Goal: Check status: Check status

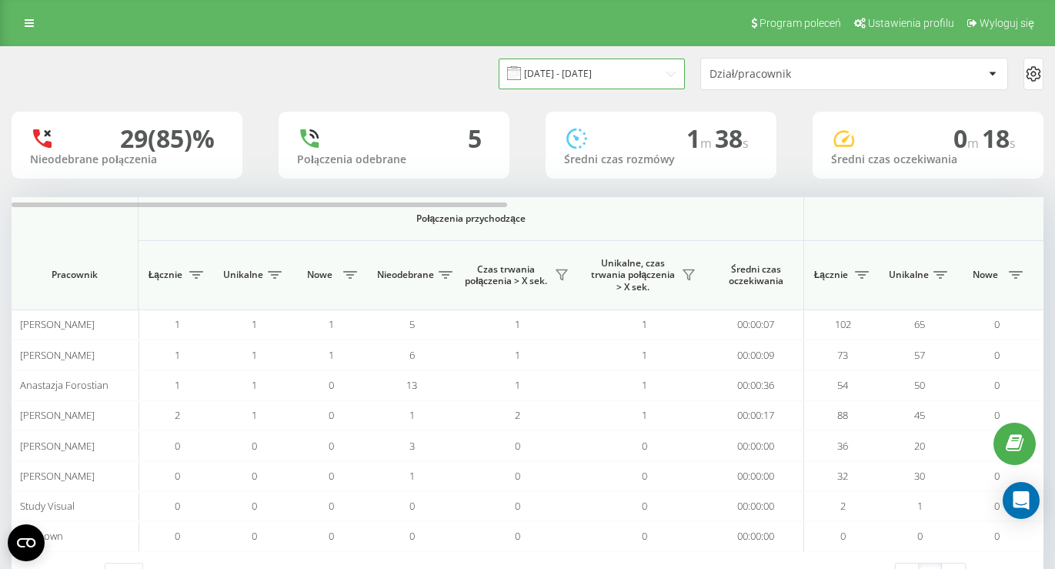
click at [639, 65] on input "[DATE] - [DATE]" at bounding box center [592, 73] width 186 height 30
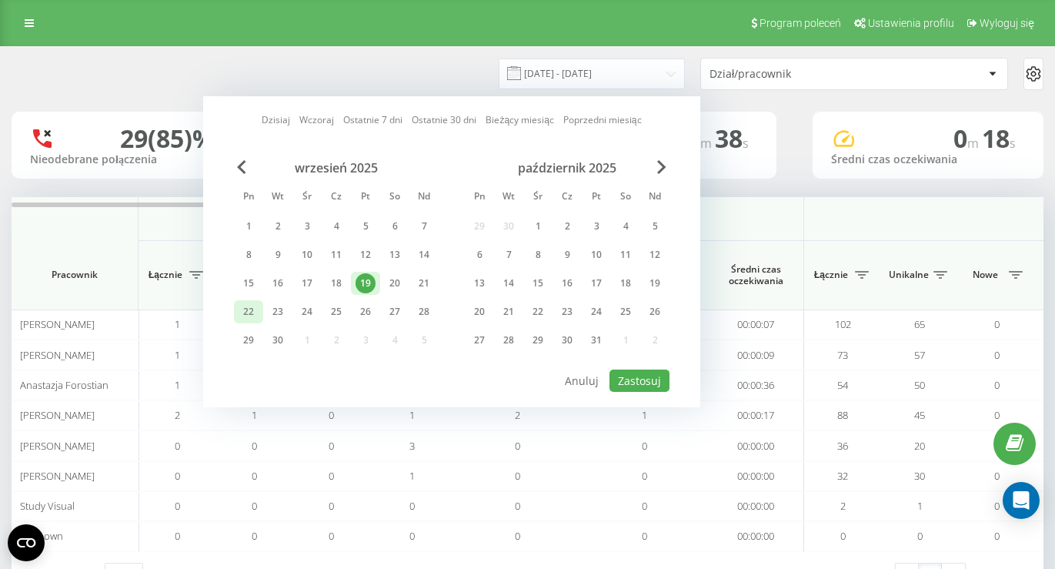
click at [236, 314] on div "22" at bounding box center [248, 311] width 29 height 23
click at [641, 381] on button "Zastosuj" at bounding box center [639, 380] width 60 height 22
type input "[DATE] - [DATE]"
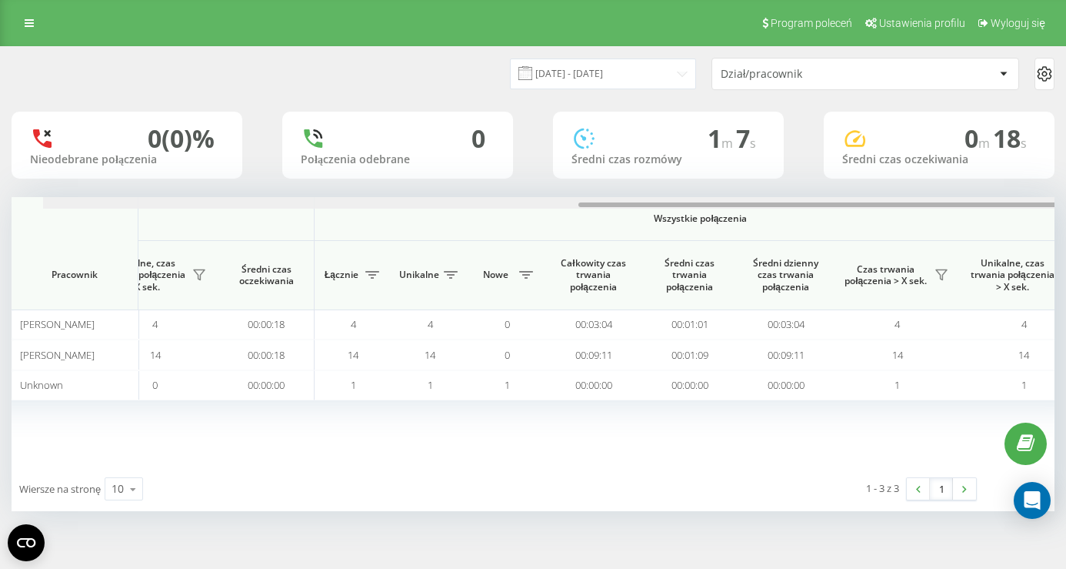
scroll to position [0, 1103]
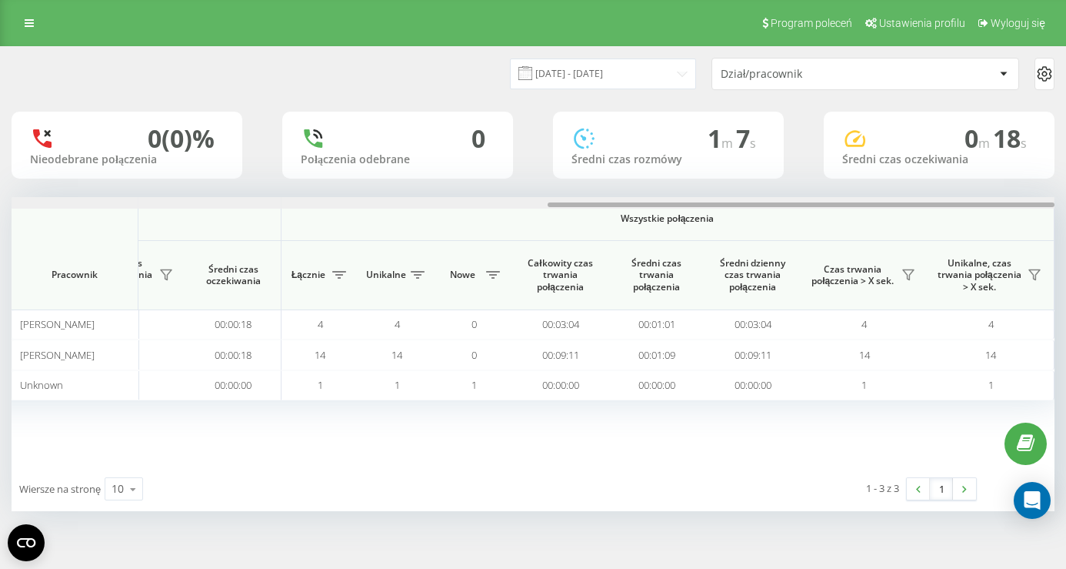
drag, startPoint x: 468, startPoint y: 205, endPoint x: 1037, endPoint y: 219, distance: 568.7
click at [1037, 219] on div "Połączenia przychodzące Połączenia wychodzące Wszystkie połączenia Pracownik Łą…" at bounding box center [533, 331] width 1043 height 269
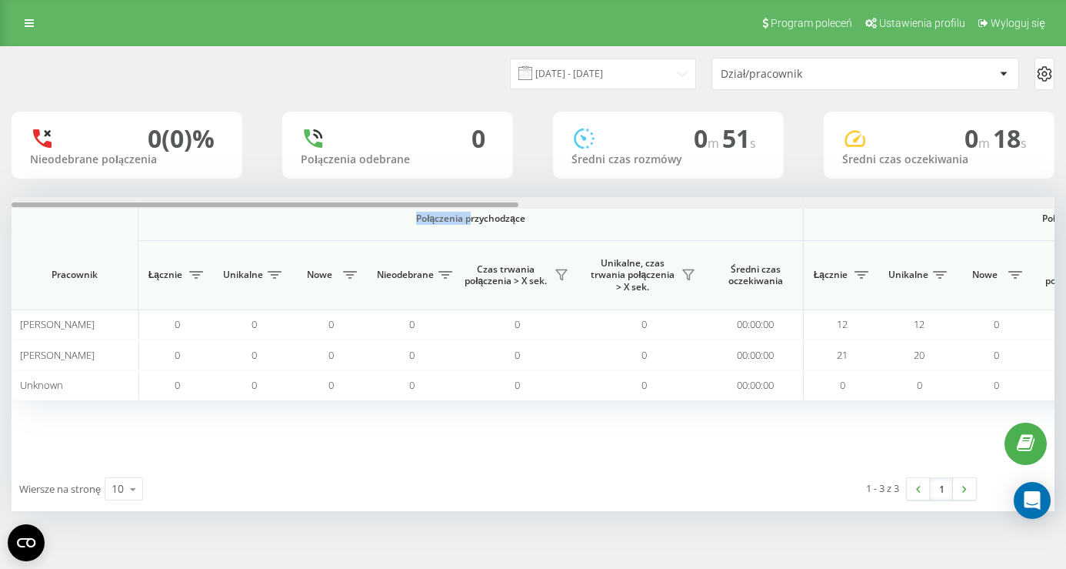
drag, startPoint x: 397, startPoint y: 213, endPoint x: 459, endPoint y: 208, distance: 62.5
click at [469, 212] on span "Połączenia przychodzące" at bounding box center [470, 218] width 585 height 12
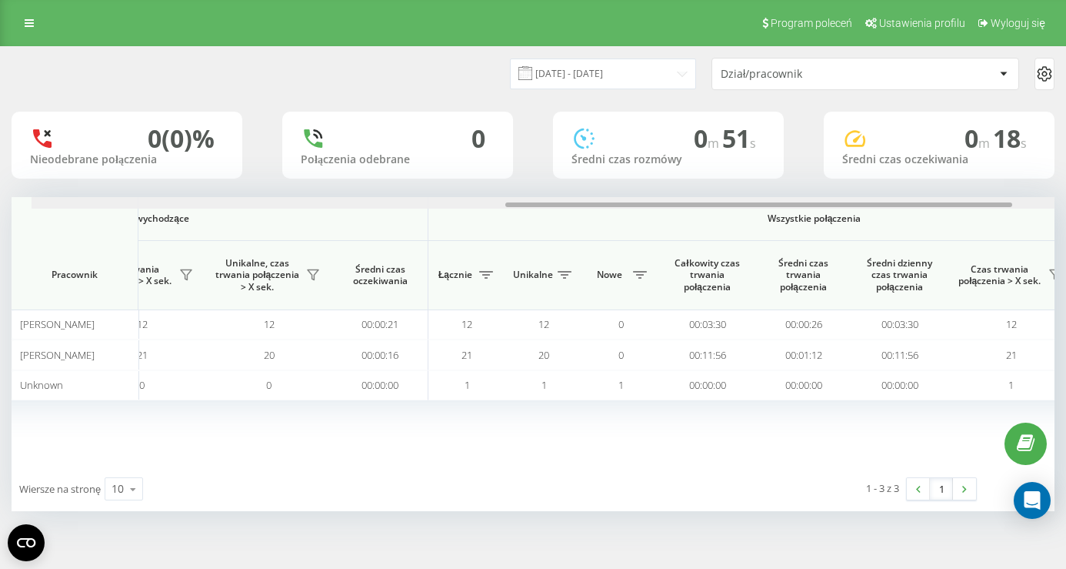
scroll to position [0, 1103]
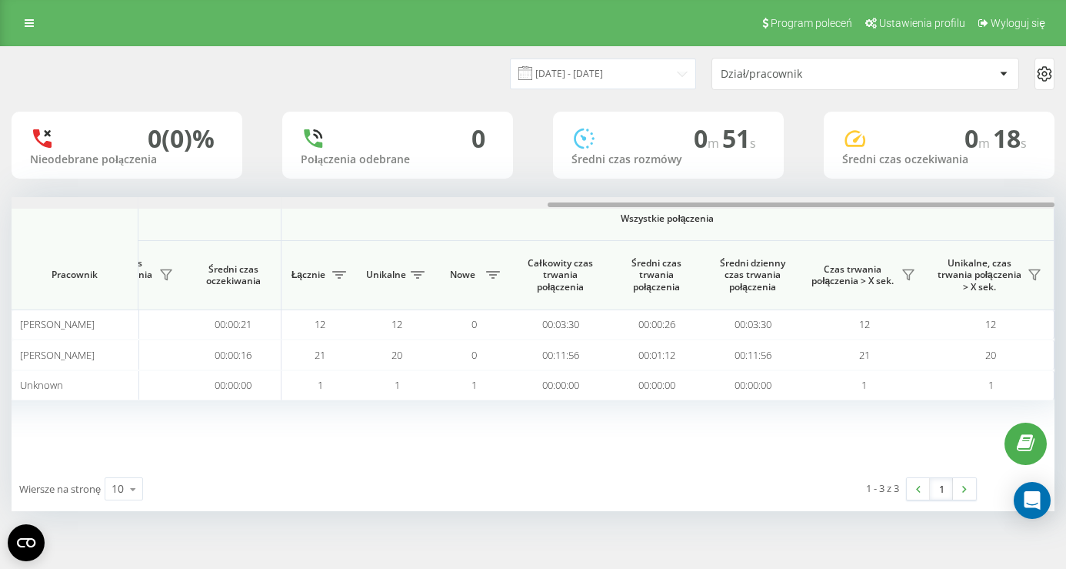
drag, startPoint x: 454, startPoint y: 204, endPoint x: 1066, endPoint y: 201, distance: 612.4
click at [1065, 201] on html "visual360-studio.com Projekty visual360-studio.com Panel Informacyjny Centrum o…" at bounding box center [533, 284] width 1066 height 569
